Goal: Download file/media

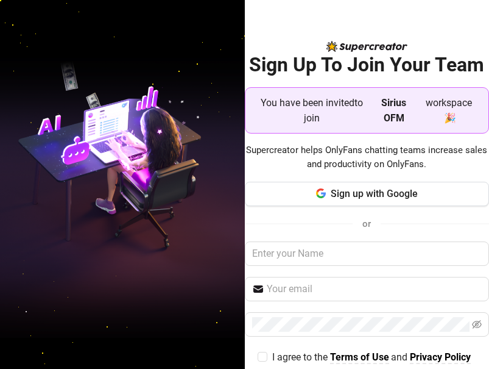
scroll to position [58, 0]
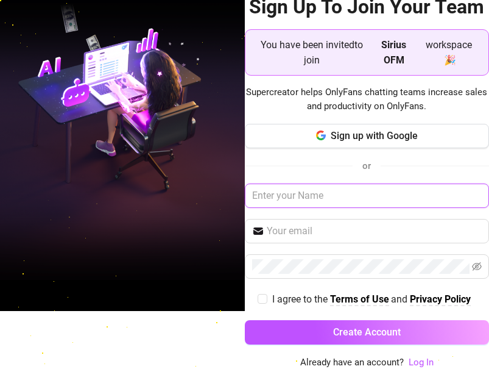
click at [325, 204] on input "text" at bounding box center [367, 195] width 245 height 24
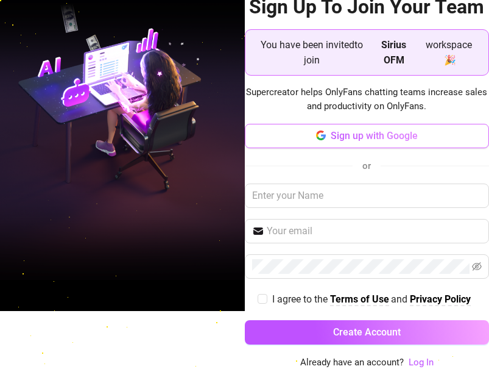
click at [348, 133] on span "Sign up with Google" at bounding box center [374, 136] width 87 height 12
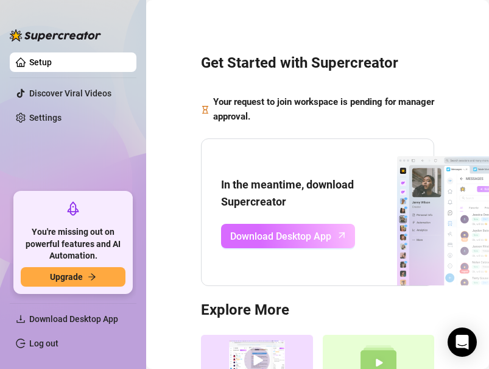
click at [322, 241] on span "Download Desktop App" at bounding box center [280, 236] width 101 height 15
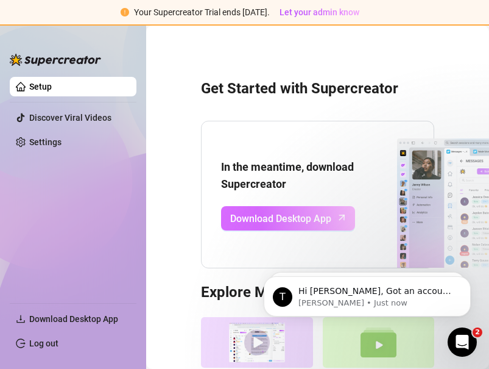
click at [279, 216] on span "Download Desktop App" at bounding box center [280, 218] width 101 height 15
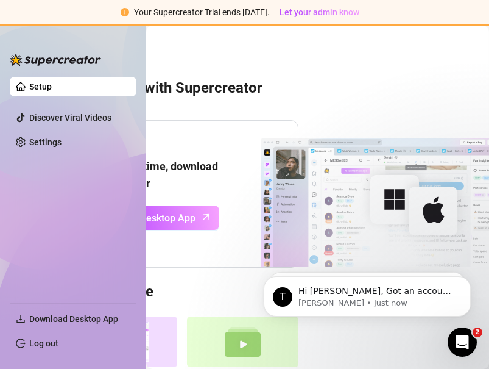
scroll to position [0, 136]
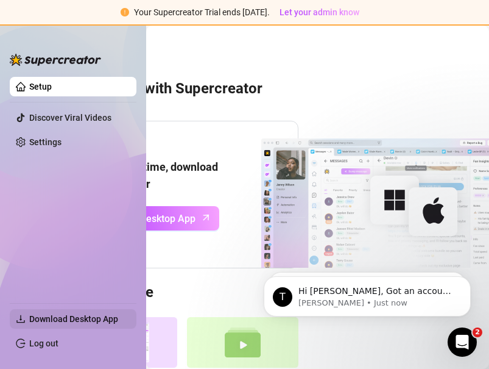
click at [104, 312] on span "Download Desktop App" at bounding box center [78, 319] width 98 height 20
click at [91, 318] on span "Download Desktop App" at bounding box center [73, 319] width 89 height 10
click at [297, 110] on div "Get Started with Supercreator In the meantime, download Supercreator Download D…" at bounding box center [182, 247] width 319 height 427
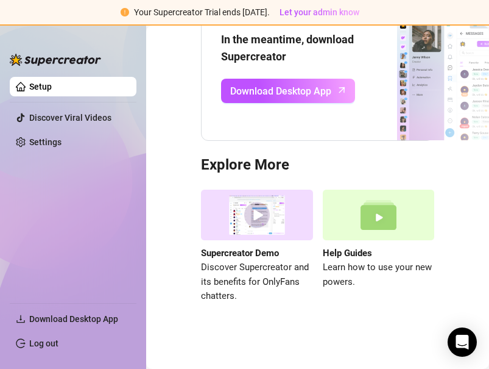
scroll to position [129, 0]
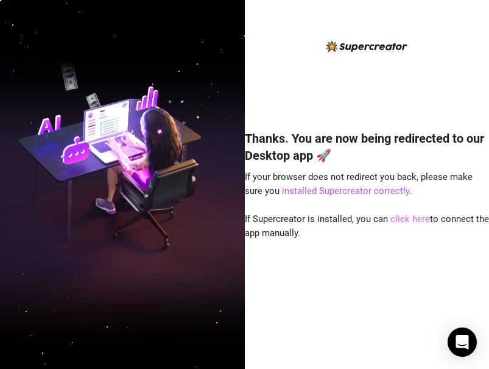
click at [398, 218] on link "click here" at bounding box center [411, 218] width 40 height 11
